Goal: Find specific page/section: Find specific page/section

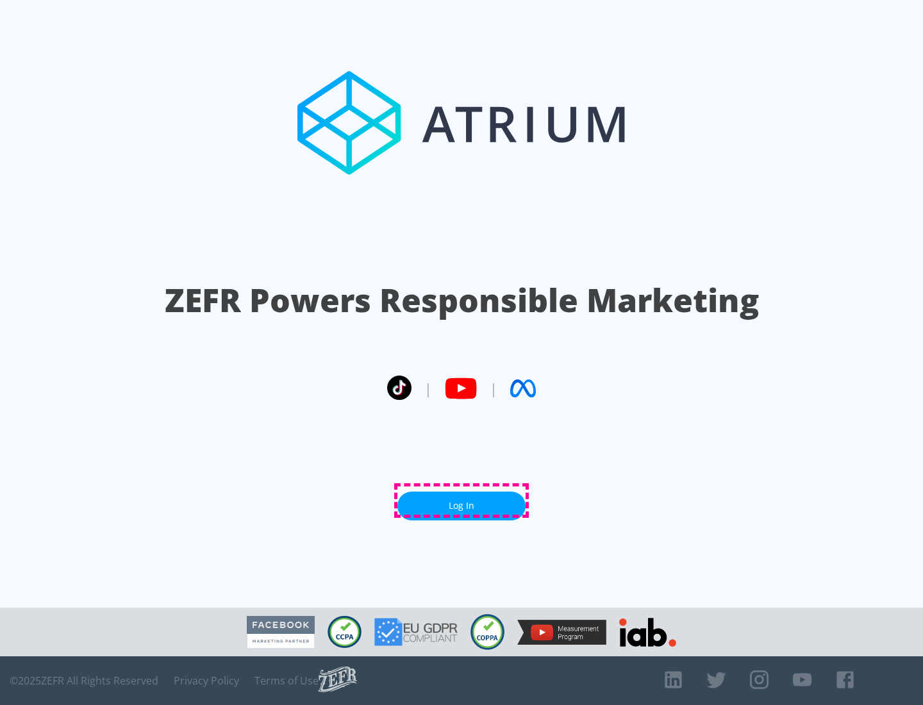
click at [461, 501] on link "Log In" at bounding box center [461, 506] width 128 height 29
